Goal: Check status: Check status

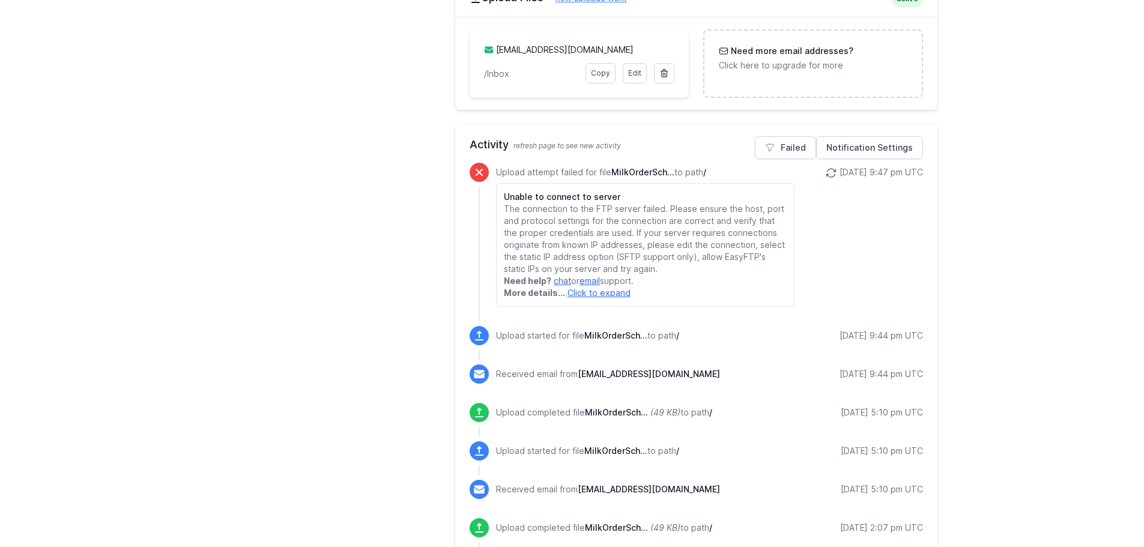
scroll to position [541, 0]
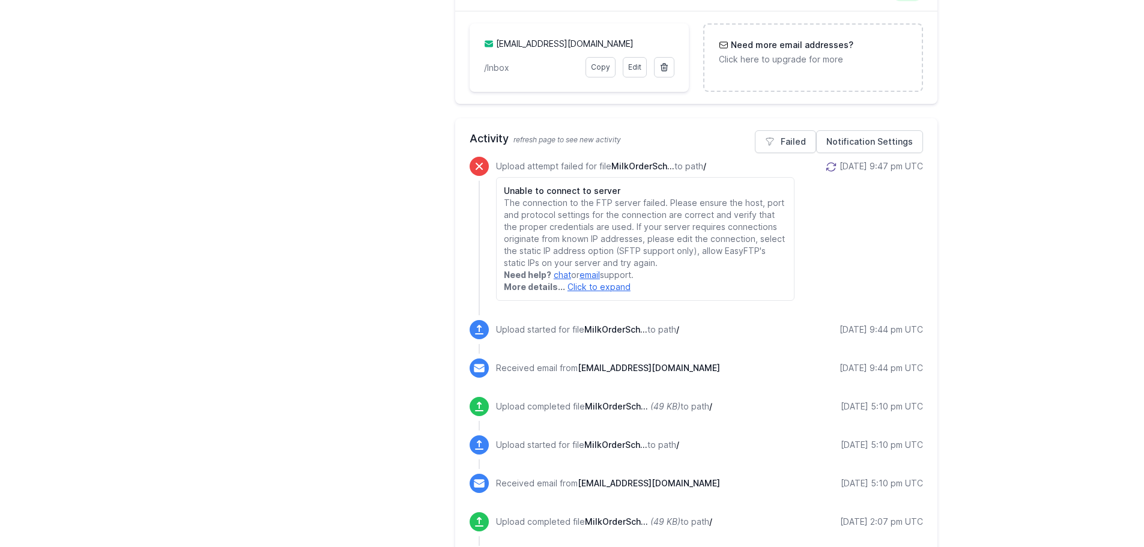
click at [825, 165] on icon at bounding box center [831, 167] width 12 height 12
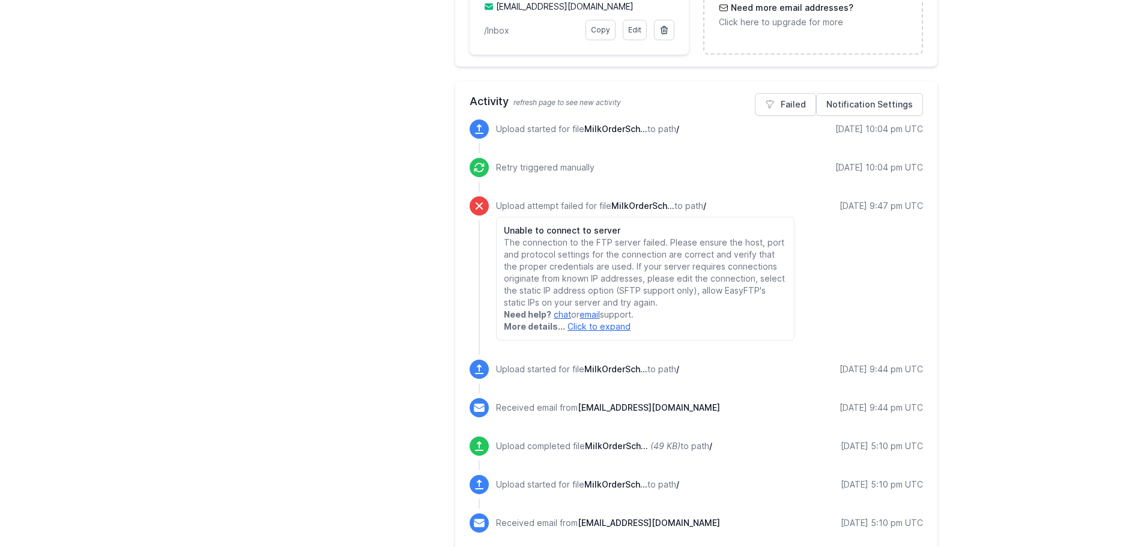
scroll to position [601, 0]
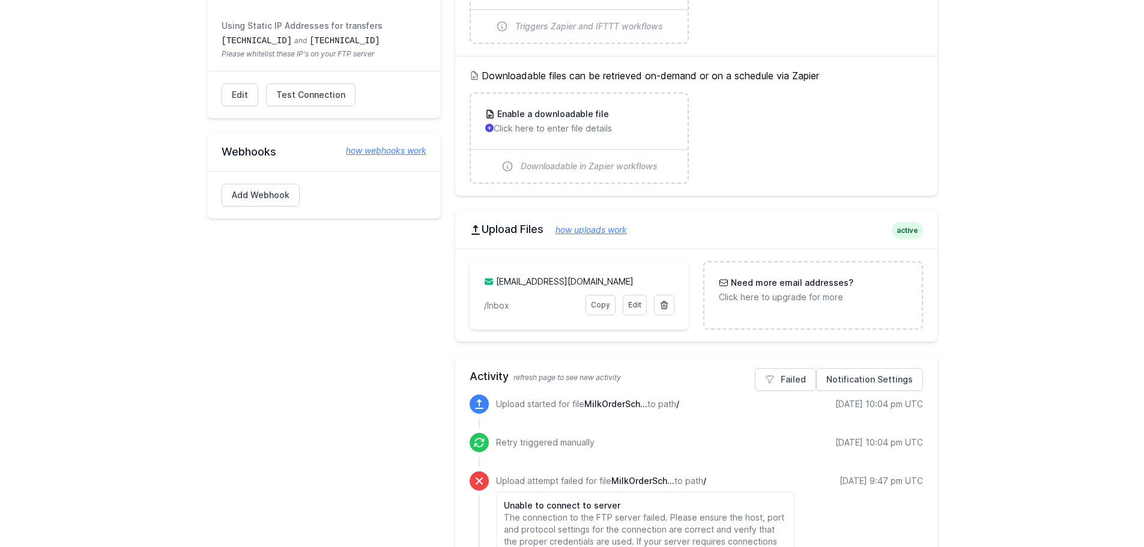
scroll to position [420, 0]
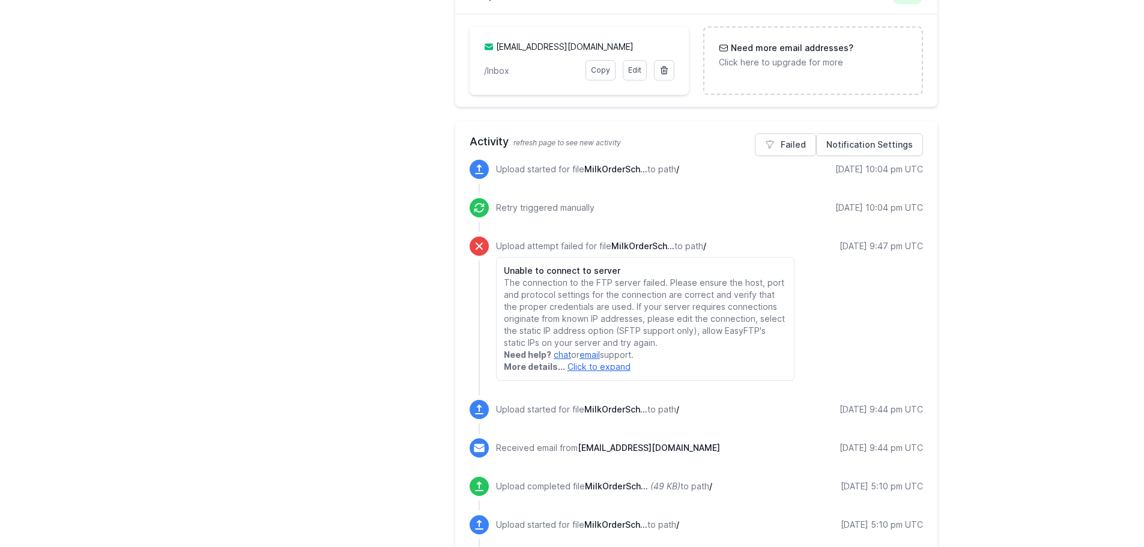
scroll to position [360, 0]
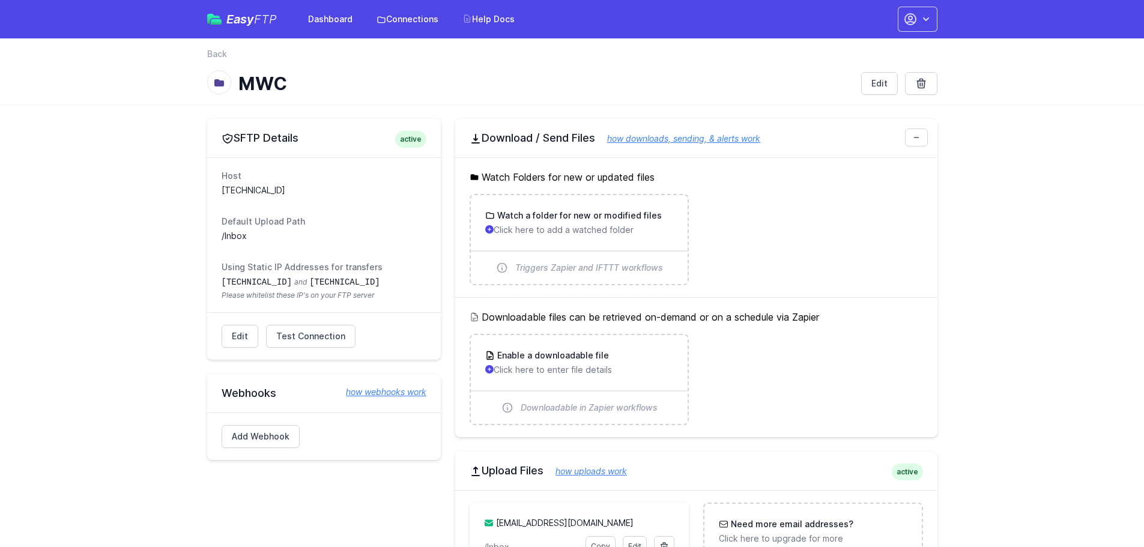
scroll to position [360, 0]
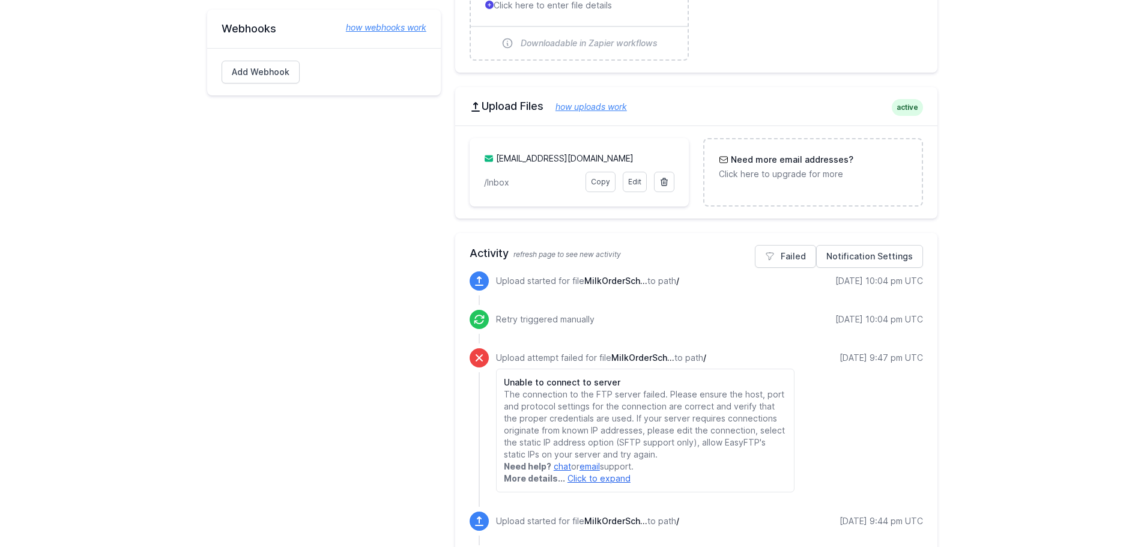
scroll to position [360, 0]
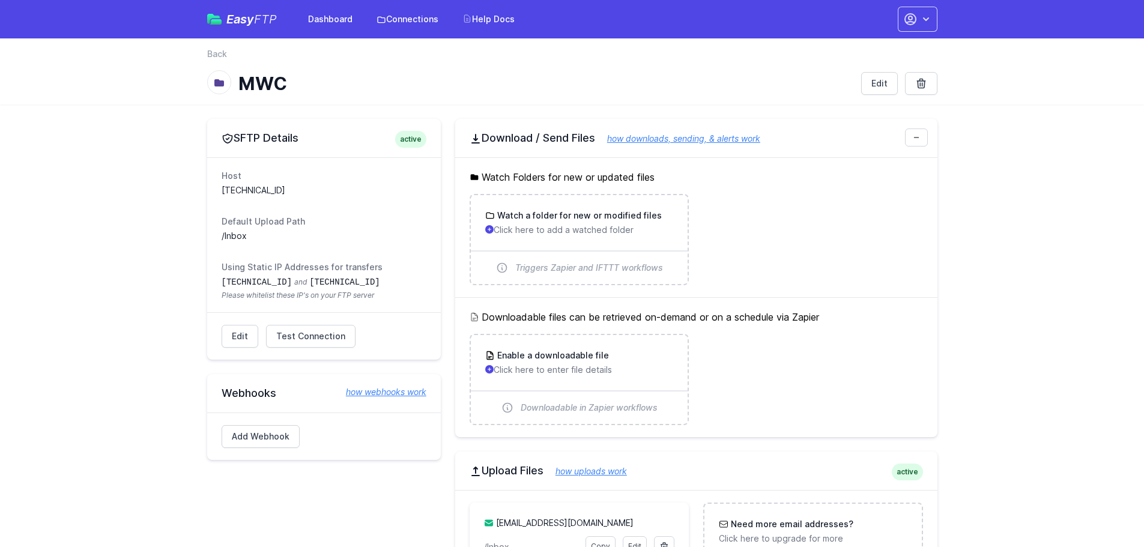
scroll to position [360, 0]
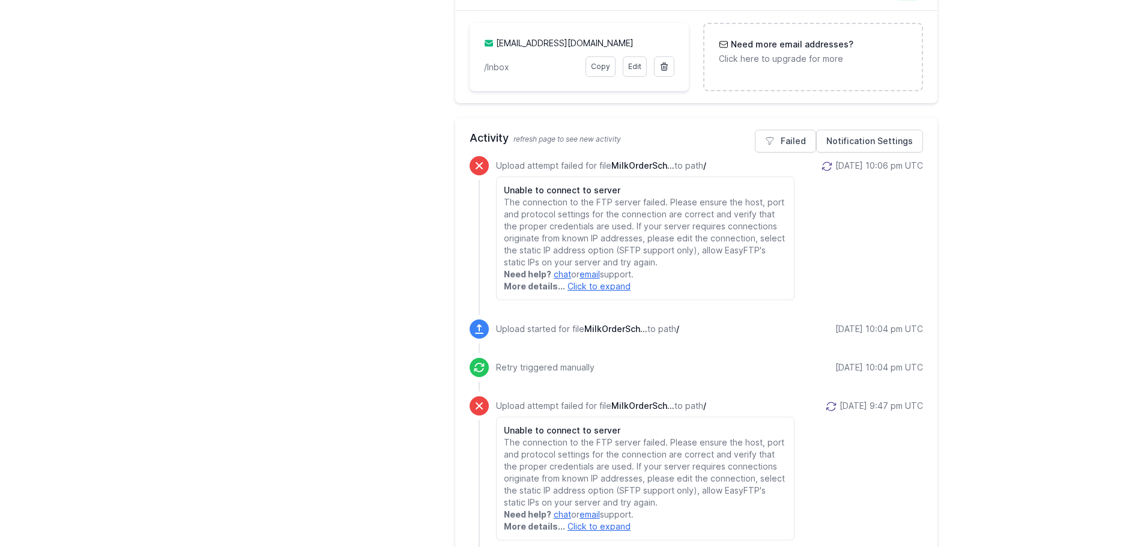
scroll to position [481, 0]
click at [821, 163] on icon at bounding box center [827, 166] width 12 height 12
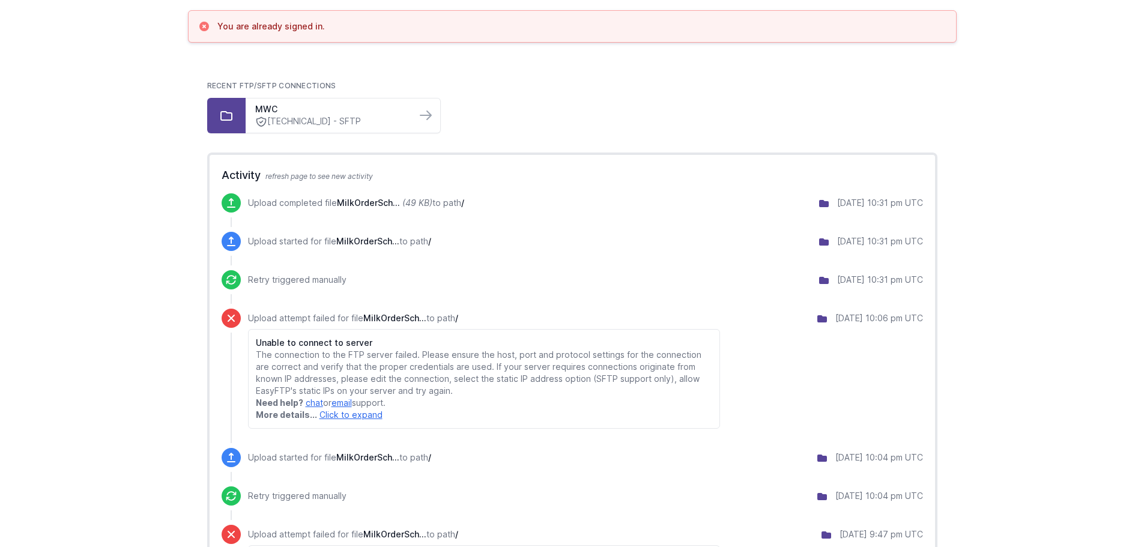
scroll to position [120, 0]
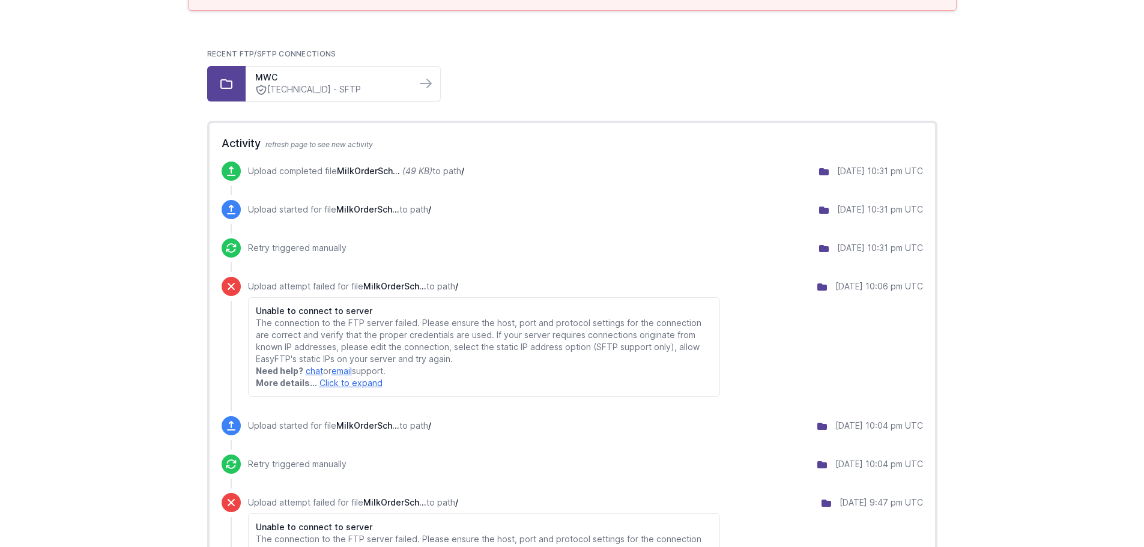
drag, startPoint x: 915, startPoint y: 172, endPoint x: 232, endPoint y: 162, distance: 683.6
copy div "Upload completed file MilkOrderSch... (49 KB) to path / 8/26/2025 10:31 pm UTC"
